Goal: Information Seeking & Learning: Learn about a topic

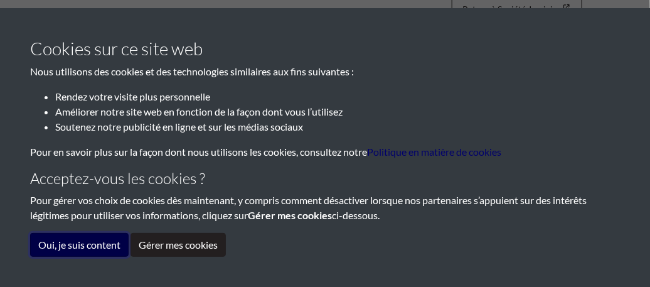
click at [93, 252] on button "Oui, je suis content" at bounding box center [79, 245] width 98 height 24
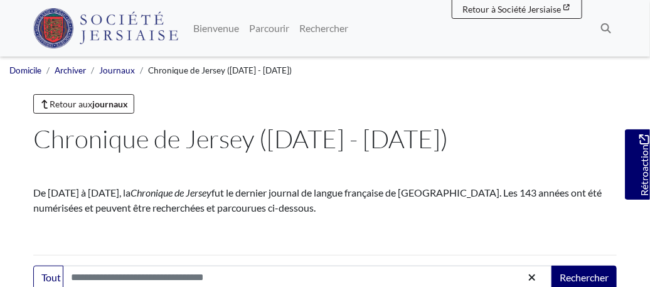
scroll to position [251, 0]
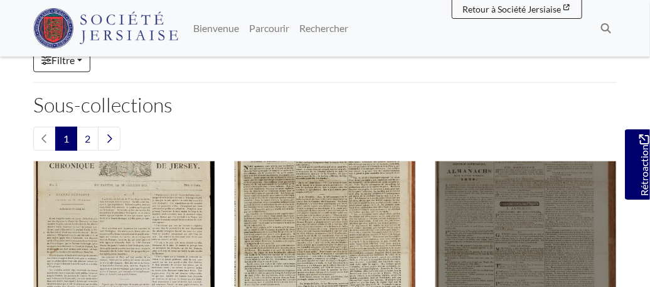
click at [551, 253] on img "Sous-collection" at bounding box center [526, 252] width 182 height 182
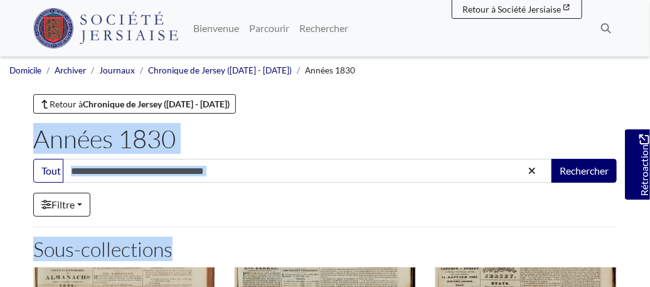
drag, startPoint x: 0, startPoint y: 0, endPoint x: 639, endPoint y: 72, distance: 642.5
click at [528, 171] on icon "button" at bounding box center [531, 170] width 6 height 6
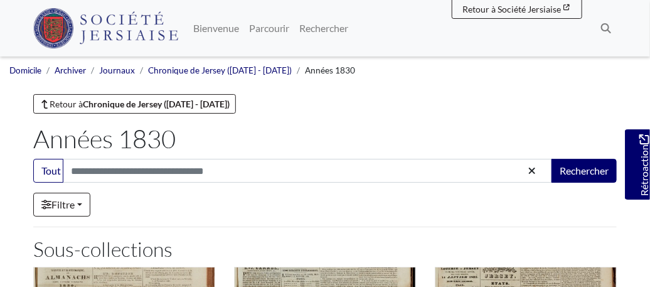
drag, startPoint x: 547, startPoint y: 211, endPoint x: 579, endPoint y: 226, distance: 35.6
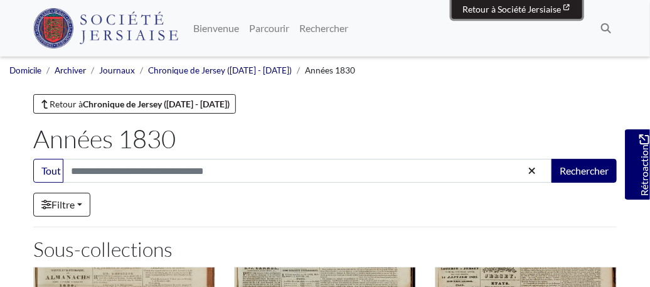
click at [545, 11] on span "Retour à Société Jersiaise" at bounding box center [511, 9] width 98 height 11
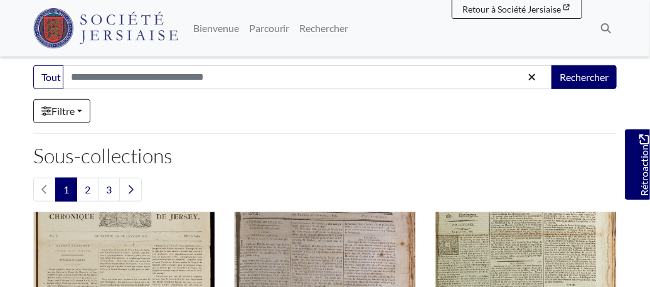
scroll to position [251, 0]
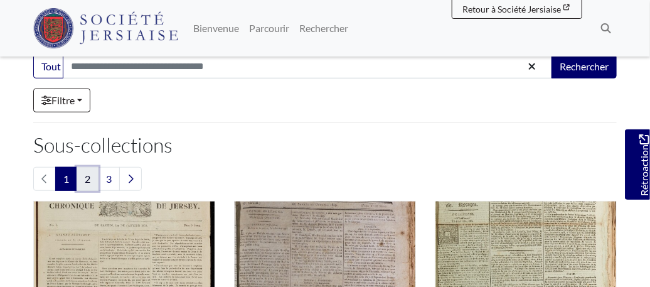
click at [88, 178] on link "2" at bounding box center [88, 179] width 22 height 24
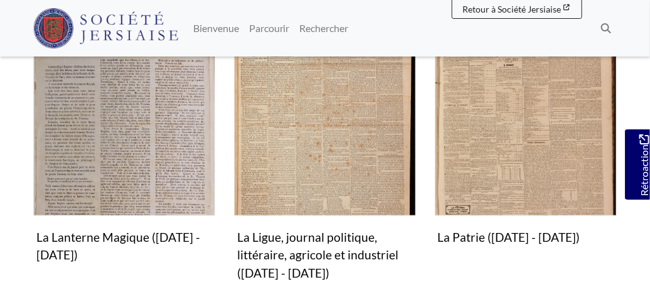
scroll to position [422, 0]
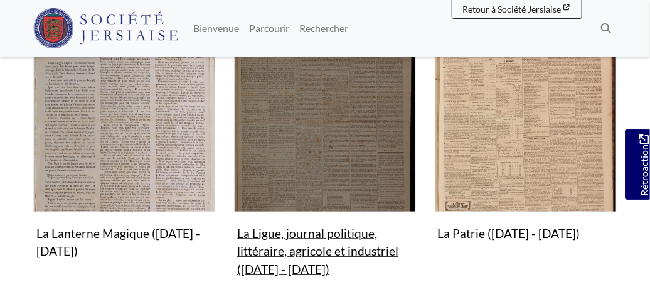
click at [266, 168] on img "Sous-collection" at bounding box center [325, 121] width 182 height 182
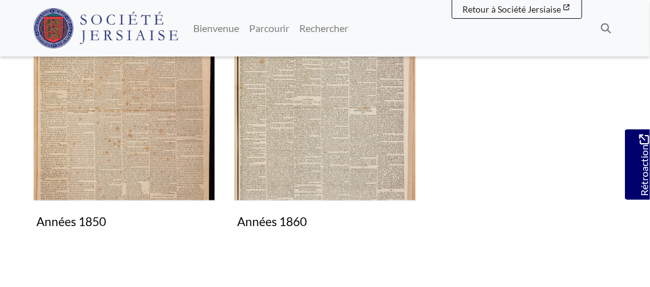
scroll to position [272, 0]
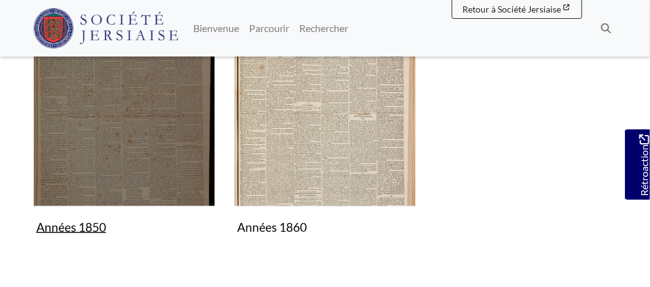
click at [114, 127] on img "Sous-collection" at bounding box center [124, 115] width 182 height 182
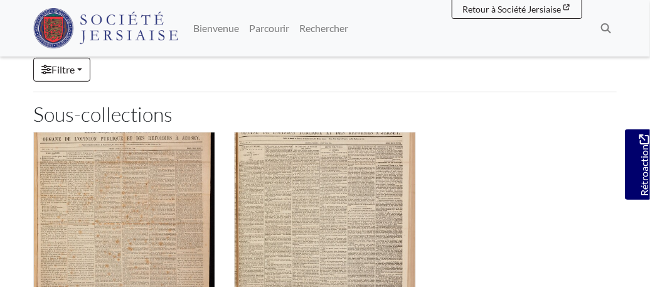
scroll to position [272, 0]
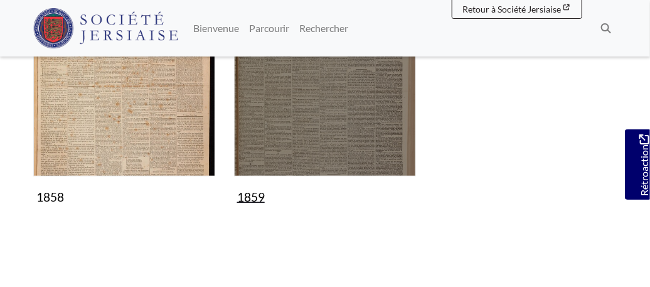
click at [295, 105] on img "Sous-collection" at bounding box center [325, 85] width 182 height 182
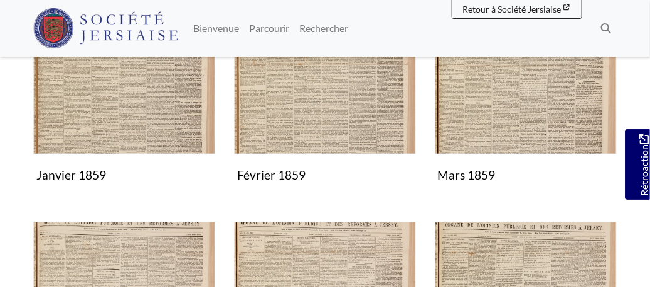
scroll to position [297, 0]
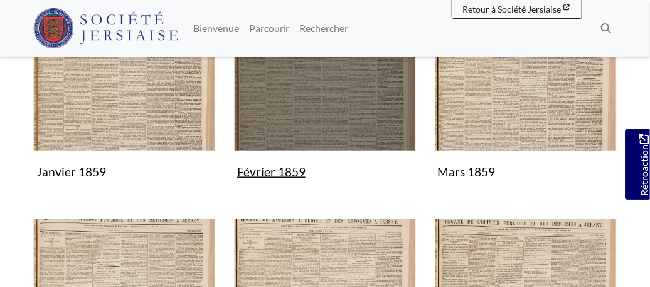
click at [332, 121] on img "Sous-collection" at bounding box center [325, 60] width 182 height 182
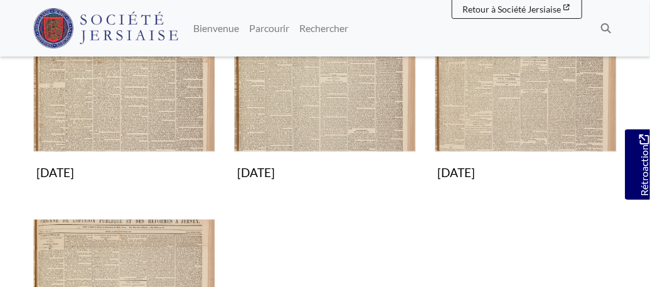
scroll to position [297, 0]
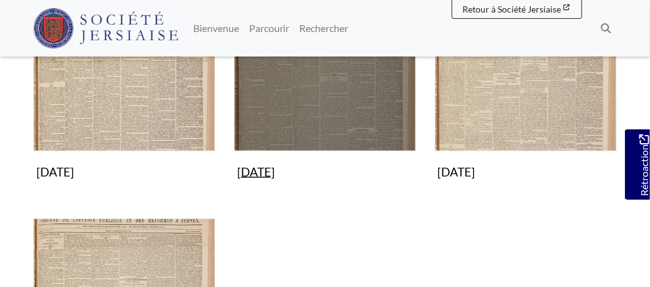
click at [328, 121] on img "Sous-collection" at bounding box center [325, 60] width 182 height 182
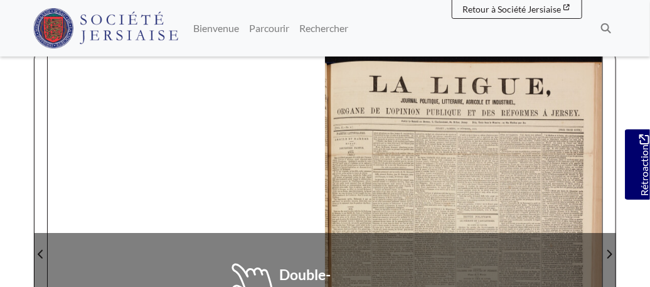
scroll to position [223, 0]
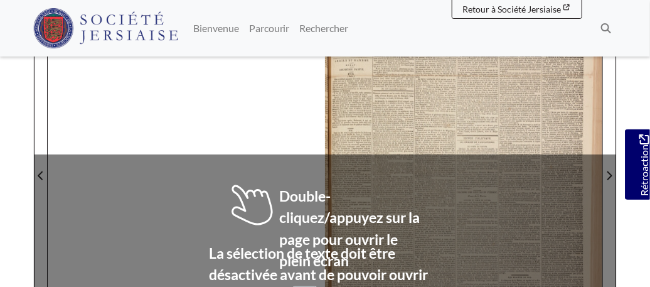
click at [482, 70] on div at bounding box center [463, 168] width 277 height 392
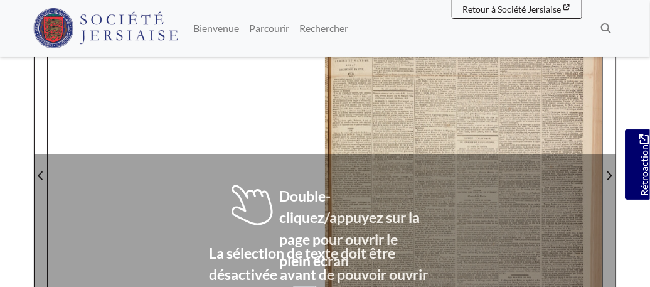
click at [482, 70] on div at bounding box center [463, 168] width 277 height 392
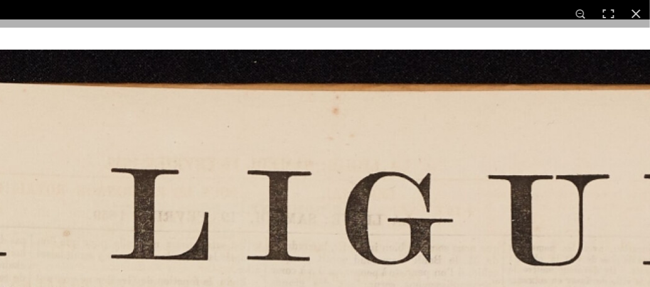
scroll to position [589, 0]
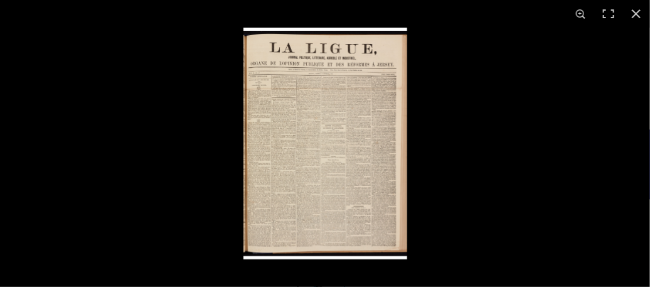
click at [344, 119] on img at bounding box center [325, 143] width 164 height 231
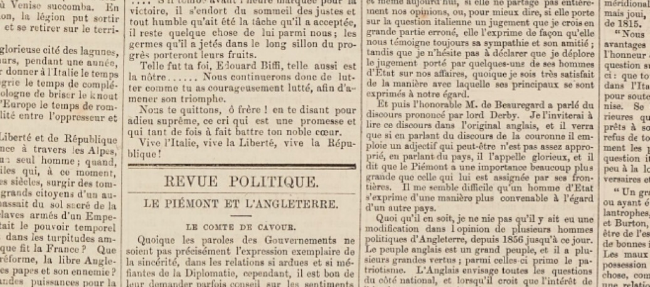
scroll to position [0, 0]
